Goal: Task Accomplishment & Management: Manage account settings

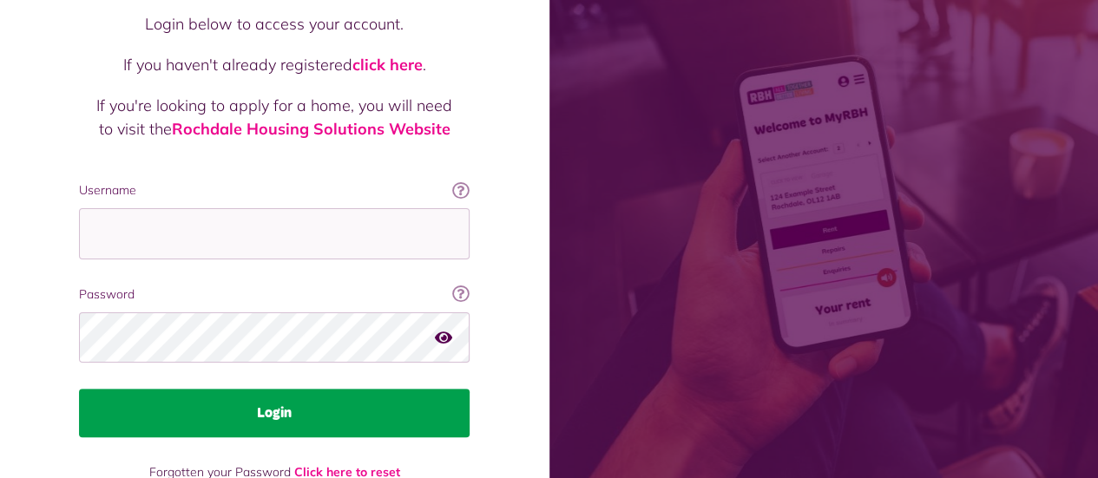
scroll to position [174, 0]
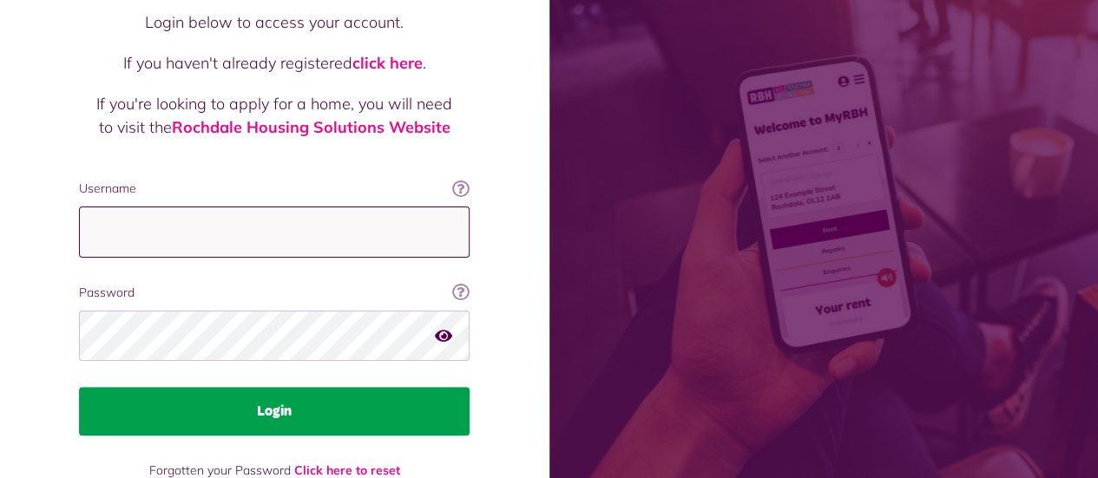
type input "**********"
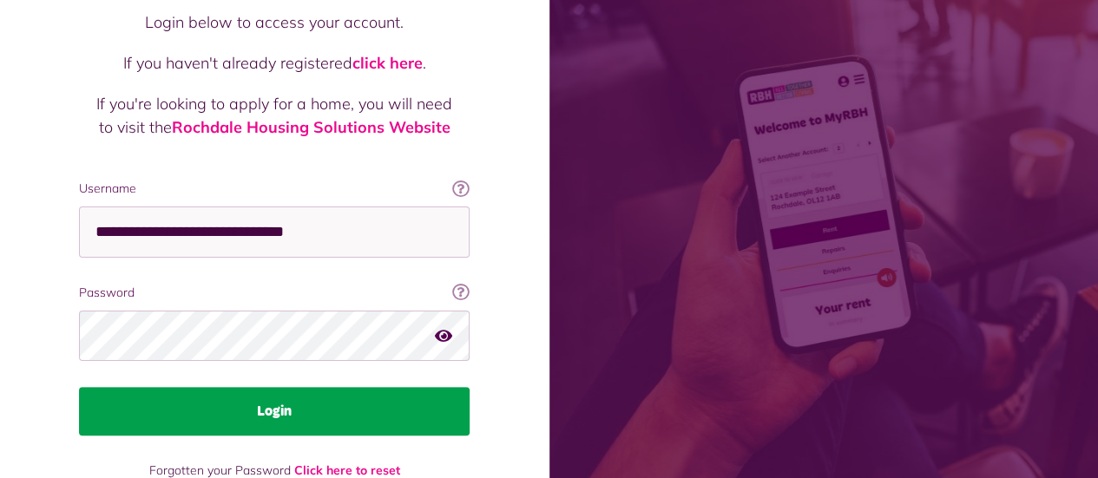
click at [272, 387] on button "Login" at bounding box center [274, 411] width 391 height 49
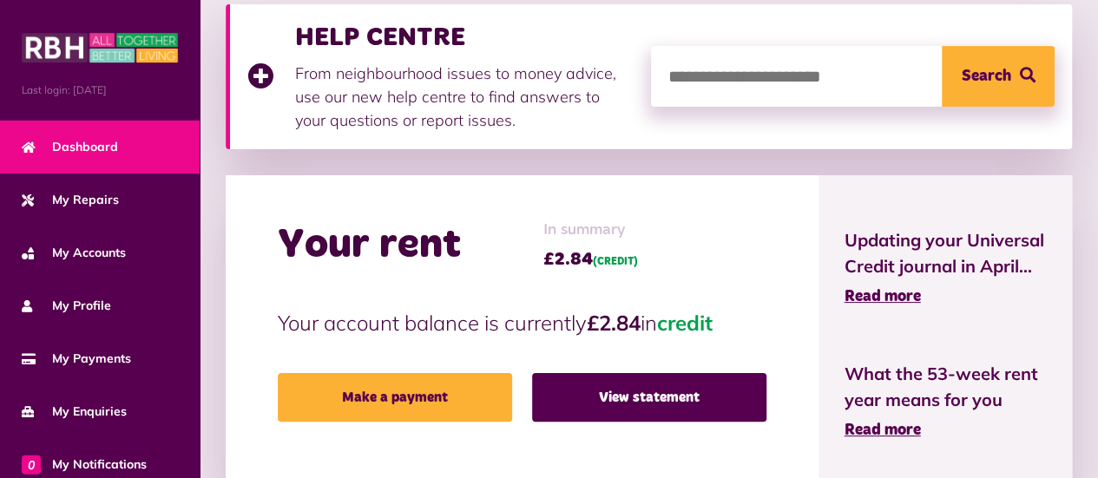
scroll to position [260, 0]
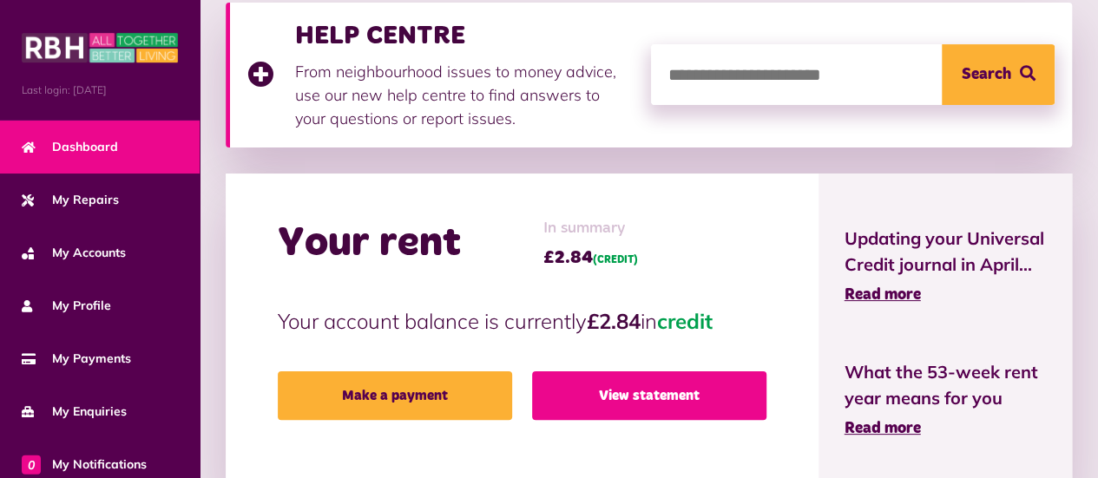
click at [628, 398] on link "View statement" at bounding box center [649, 395] width 234 height 49
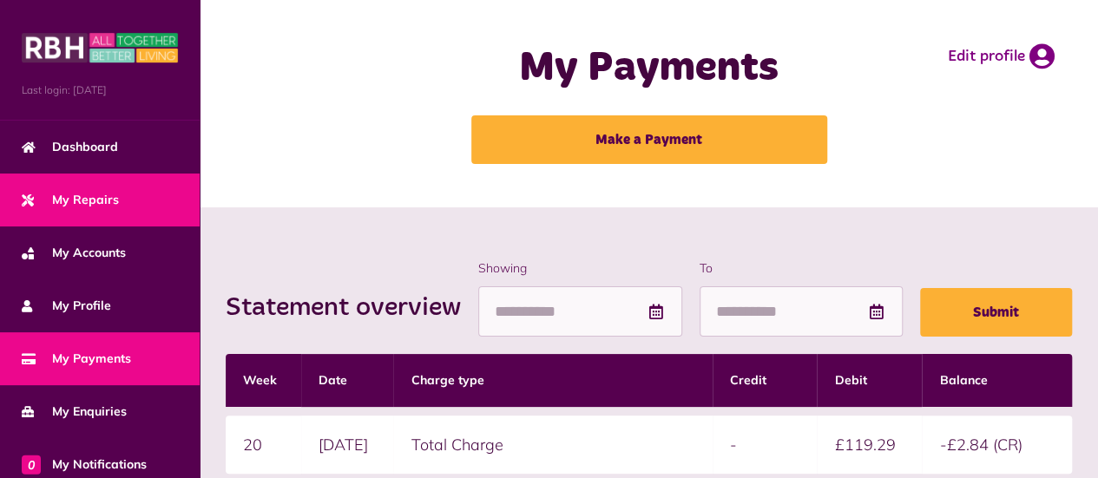
click at [102, 207] on link "My Repairs" at bounding box center [100, 200] width 200 height 53
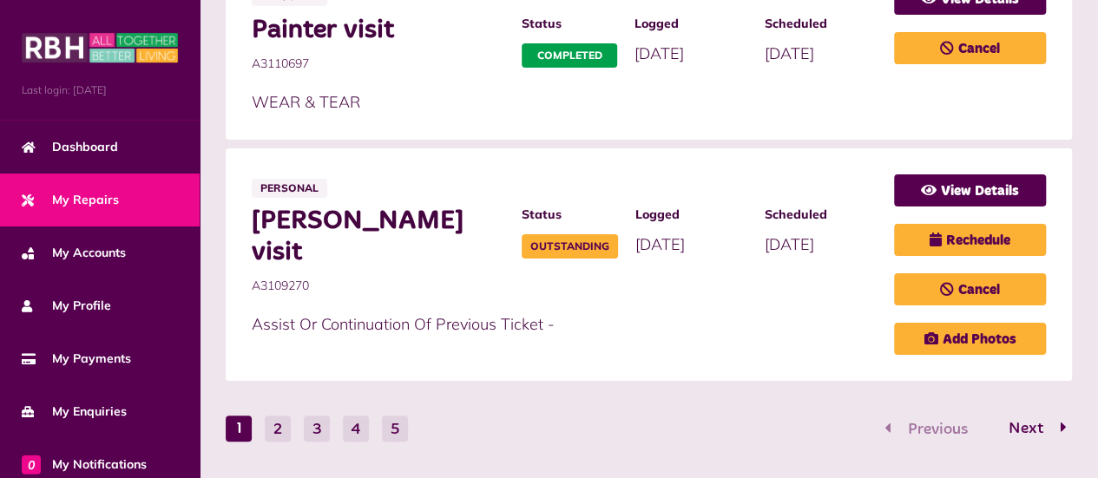
scroll to position [1282, 0]
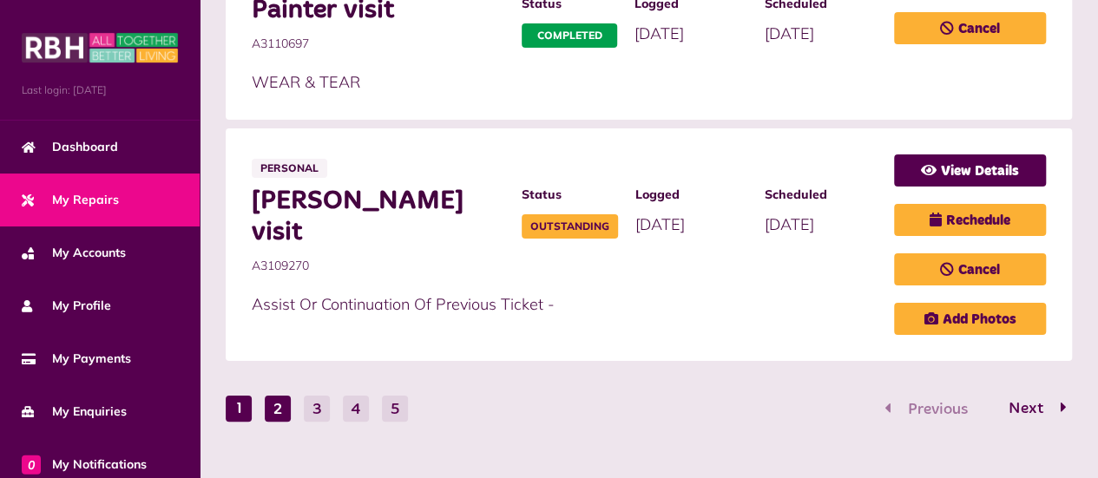
click at [286, 396] on button "2" at bounding box center [278, 409] width 26 height 26
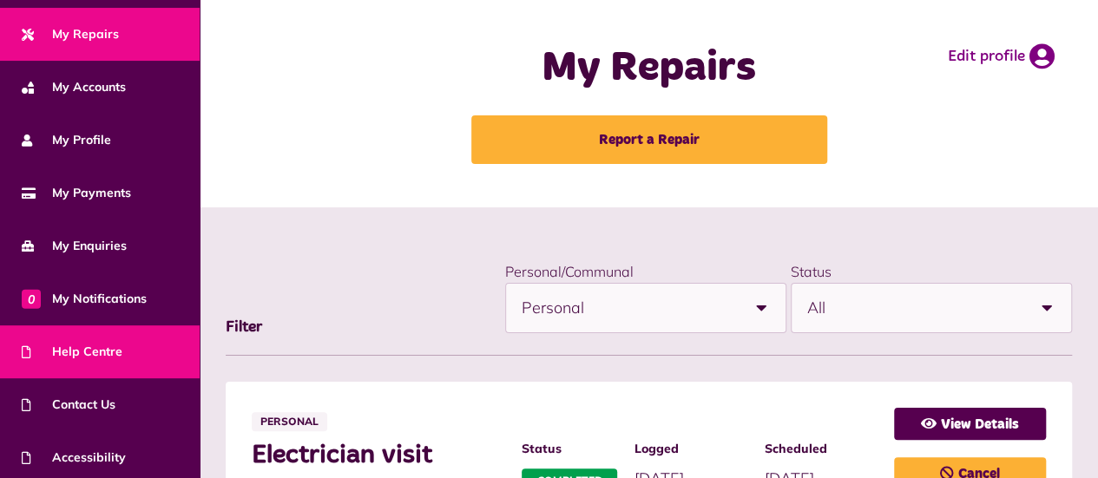
scroll to position [222, 0]
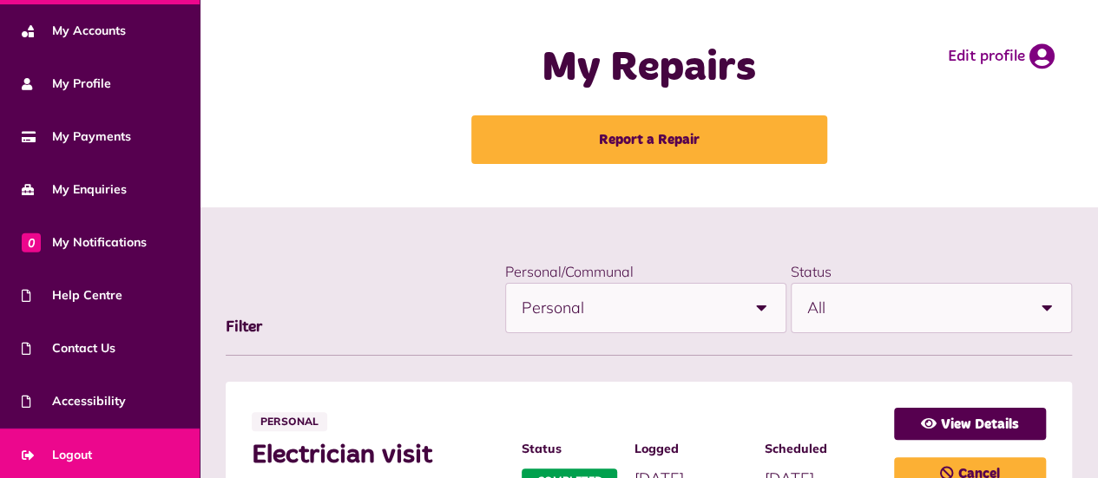
click at [95, 450] on link "Logout" at bounding box center [100, 455] width 200 height 53
